Goal: Information Seeking & Learning: Learn about a topic

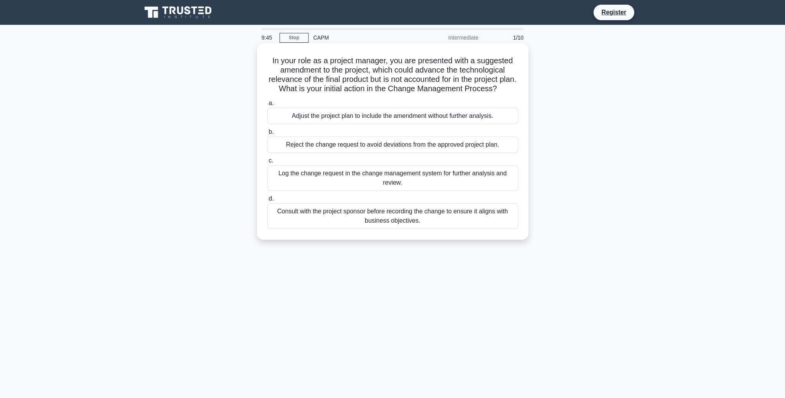
click at [406, 213] on div "Consult with the project sponsor before recording the change to ensure it align…" at bounding box center [392, 216] width 251 height 26
click at [267, 201] on input "d. Consult with the project sponsor before recording the change to ensure it al…" at bounding box center [267, 198] width 0 height 5
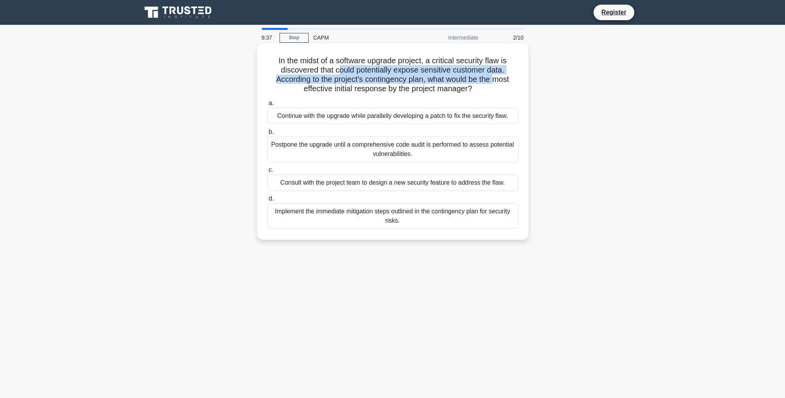
drag, startPoint x: 342, startPoint y: 69, endPoint x: 495, endPoint y: 77, distance: 152.9
click at [495, 77] on h5 "In the midst of a software upgrade project, a critical security flaw is discove…" at bounding box center [392, 75] width 253 height 38
drag, startPoint x: 495, startPoint y: 77, endPoint x: 460, endPoint y: 84, distance: 35.5
click at [459, 84] on h5 "In the midst of a software upgrade project, a critical security flaw is discove…" at bounding box center [392, 75] width 253 height 38
click at [454, 83] on h5 "In the midst of a software upgrade project, a critical security flaw is discove…" at bounding box center [392, 75] width 253 height 38
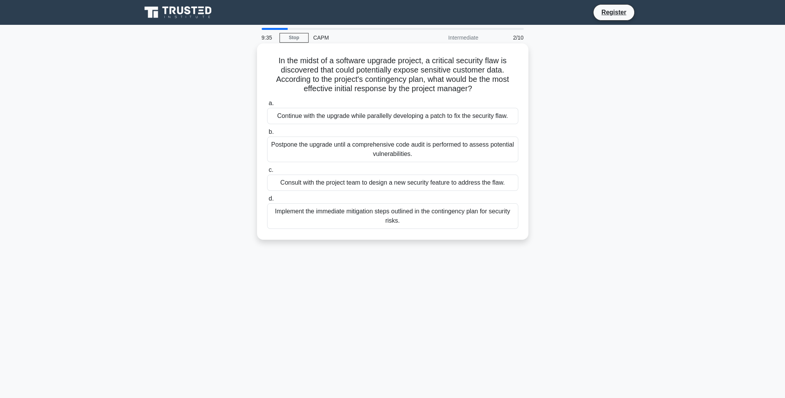
click at [476, 88] on icon ".spinner_0XTQ{transform-origin:center;animation:spinner_y6GP .75s linear infini…" at bounding box center [476, 88] width 9 height 9
click at [382, 145] on div "Postpone the upgrade until a comprehensive code audit is performed to assess po…" at bounding box center [392, 149] width 251 height 26
click at [267, 135] on input "b. Postpone the upgrade until a comprehensive code audit is performed to assess…" at bounding box center [267, 131] width 0 height 5
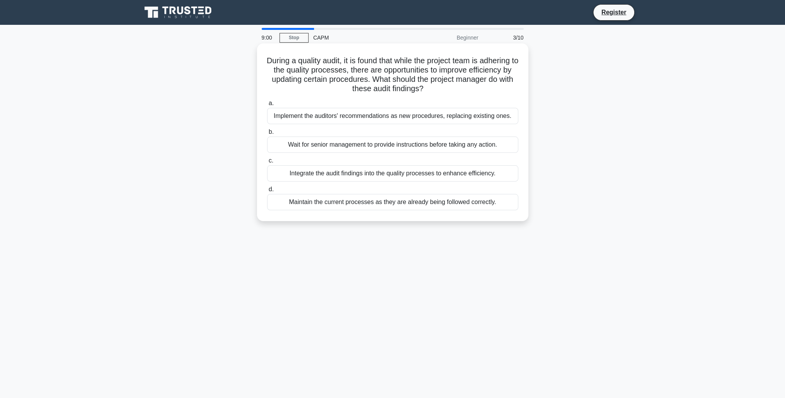
click at [319, 176] on div "Integrate the audit findings into the quality processes to enhance efficiency." at bounding box center [392, 173] width 251 height 16
click at [267, 163] on input "c. Integrate the audit findings into the quality processes to enhance efficienc…" at bounding box center [267, 160] width 0 height 5
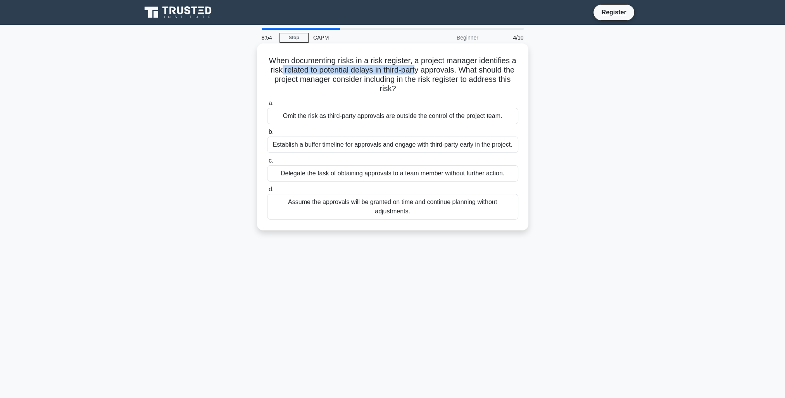
drag, startPoint x: 287, startPoint y: 71, endPoint x: 427, endPoint y: 71, distance: 139.9
click at [427, 71] on h5 "When documenting risks in a risk register, a project manager identifies a risk …" at bounding box center [392, 75] width 253 height 38
drag, startPoint x: 427, startPoint y: 71, endPoint x: 409, endPoint y: 78, distance: 19.9
click at [409, 78] on h5 "When documenting risks in a risk register, a project manager identifies a risk …" at bounding box center [392, 75] width 253 height 38
click at [339, 205] on div "Assume the approvals will be granted on time and continue planning without adju…" at bounding box center [392, 207] width 251 height 26
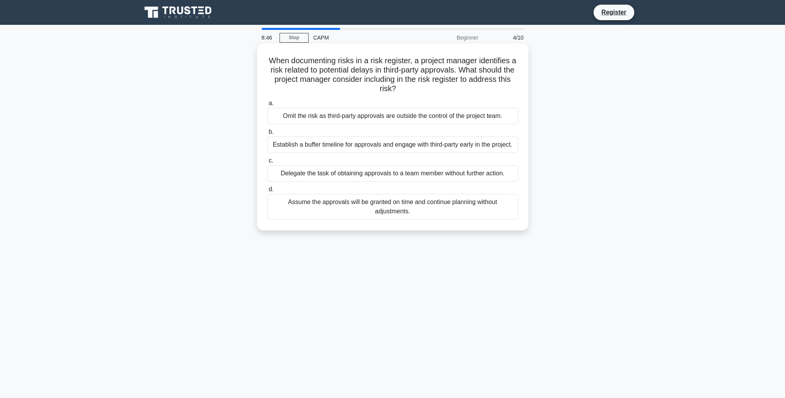
click at [267, 192] on input "d. Assume the approvals will be granted on time and continue planning without a…" at bounding box center [267, 189] width 0 height 5
